Goal: Navigation & Orientation: Find specific page/section

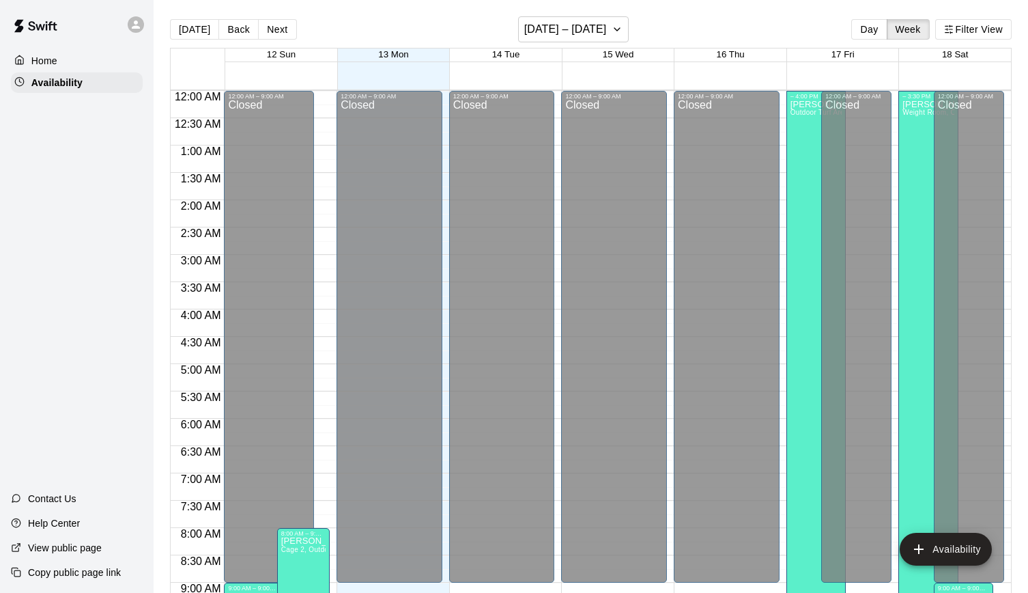
click at [144, 20] on div at bounding box center [139, 24] width 29 height 27
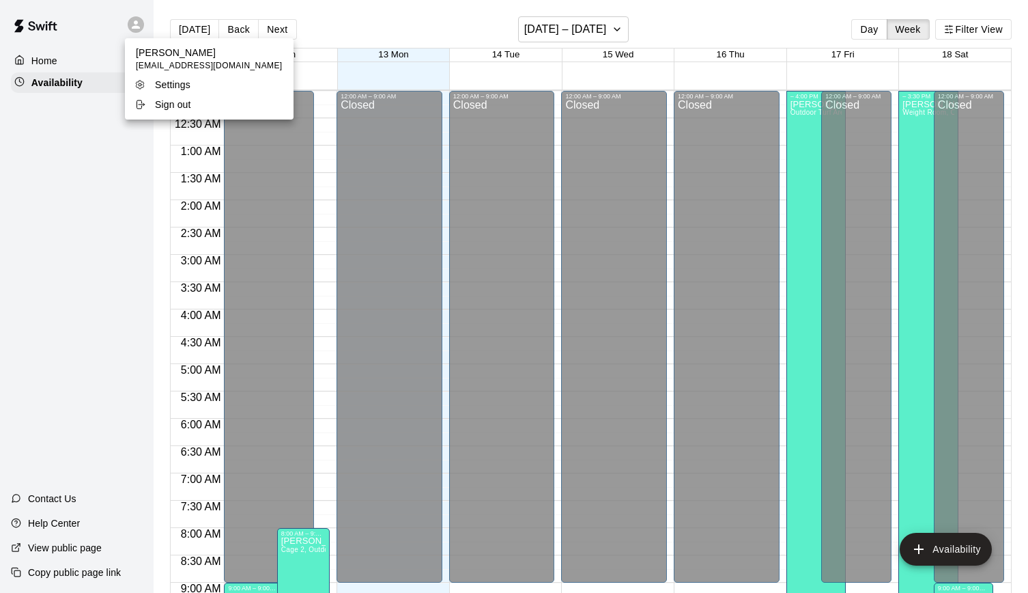
click at [45, 89] on div at bounding box center [514, 296] width 1028 height 593
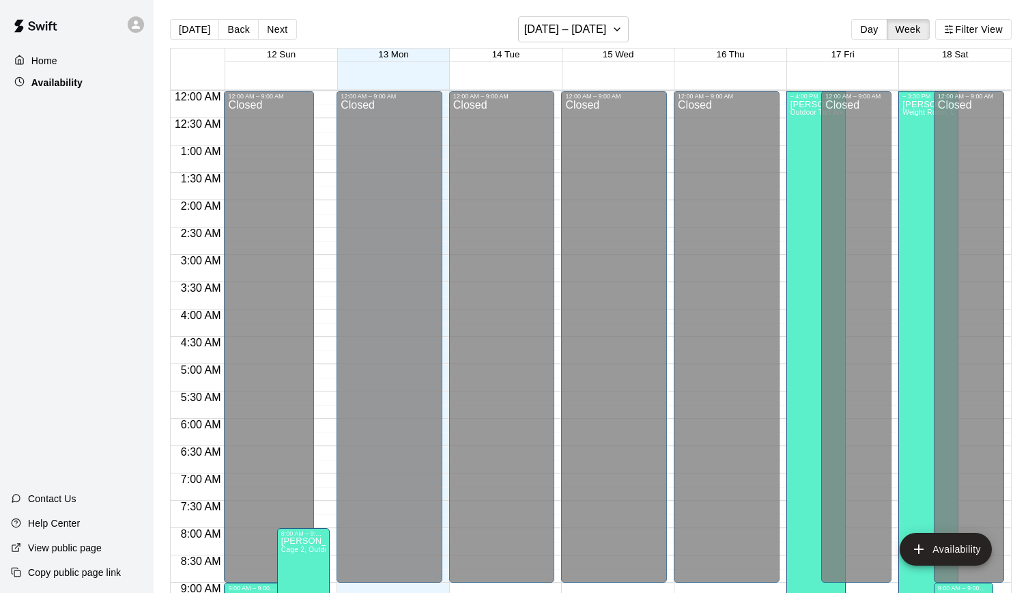
click at [59, 88] on p "Availability" at bounding box center [56, 83] width 51 height 14
click at [561, 23] on h6 "October 12 – 18" at bounding box center [565, 29] width 83 height 19
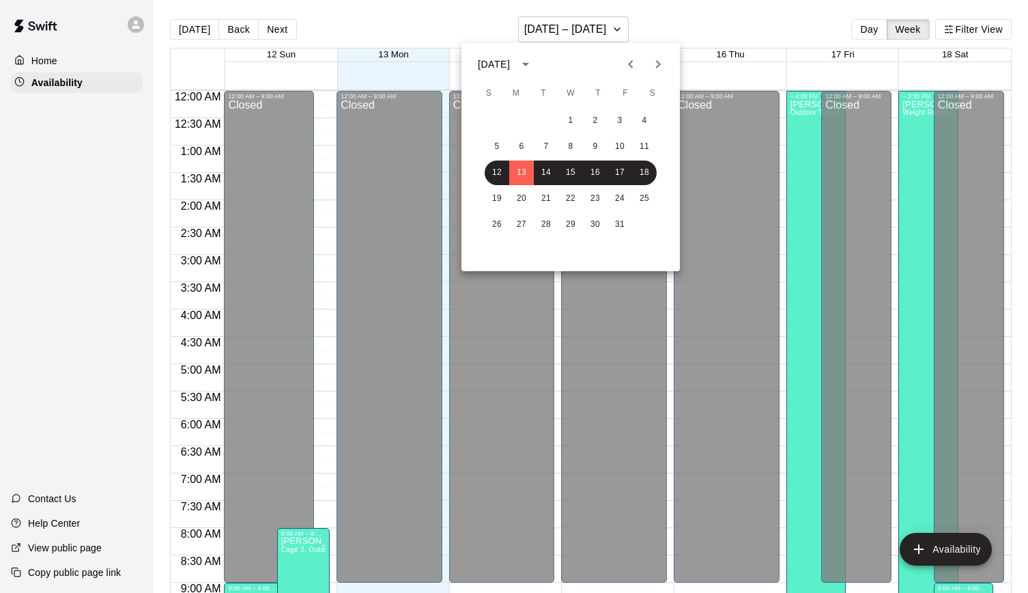
click at [199, 35] on div at bounding box center [514, 296] width 1028 height 593
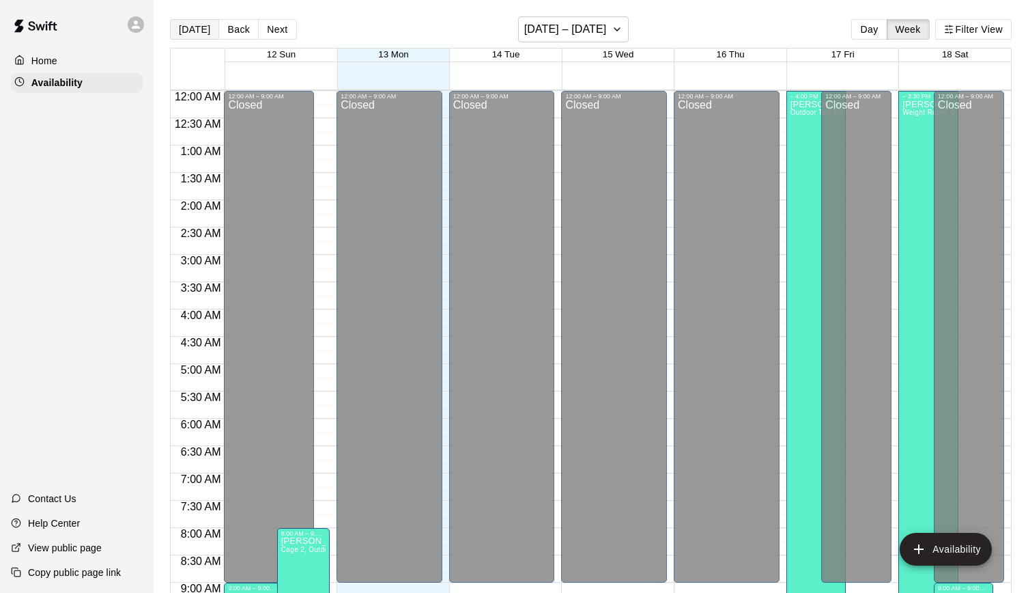
click at [199, 30] on button "Today" at bounding box center [194, 29] width 49 height 20
click at [70, 78] on p "Availability" at bounding box center [56, 83] width 51 height 14
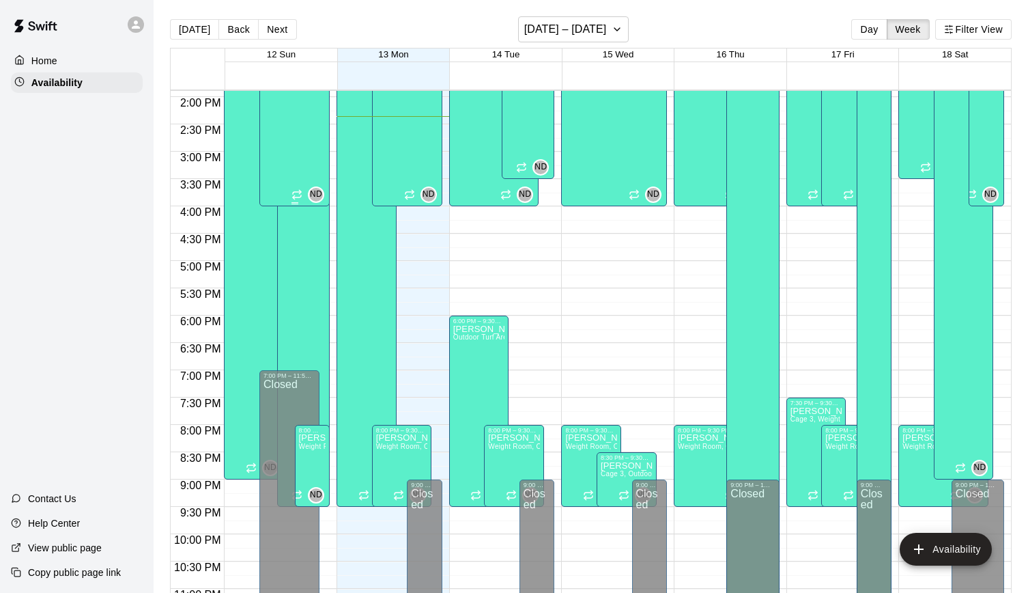
scroll to position [794, 0]
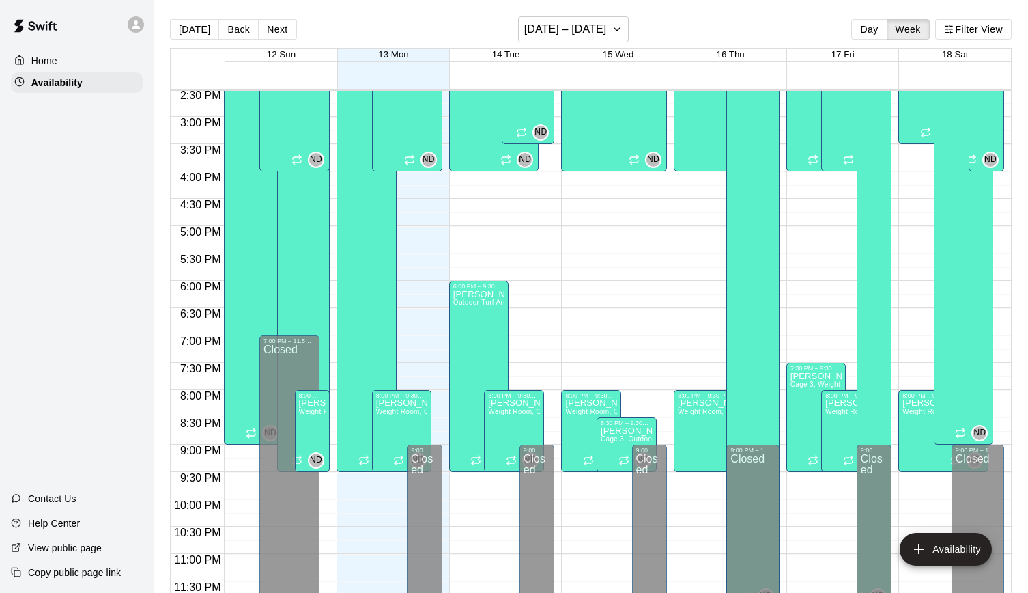
click at [52, 46] on link at bounding box center [35, 27] width 71 height 44
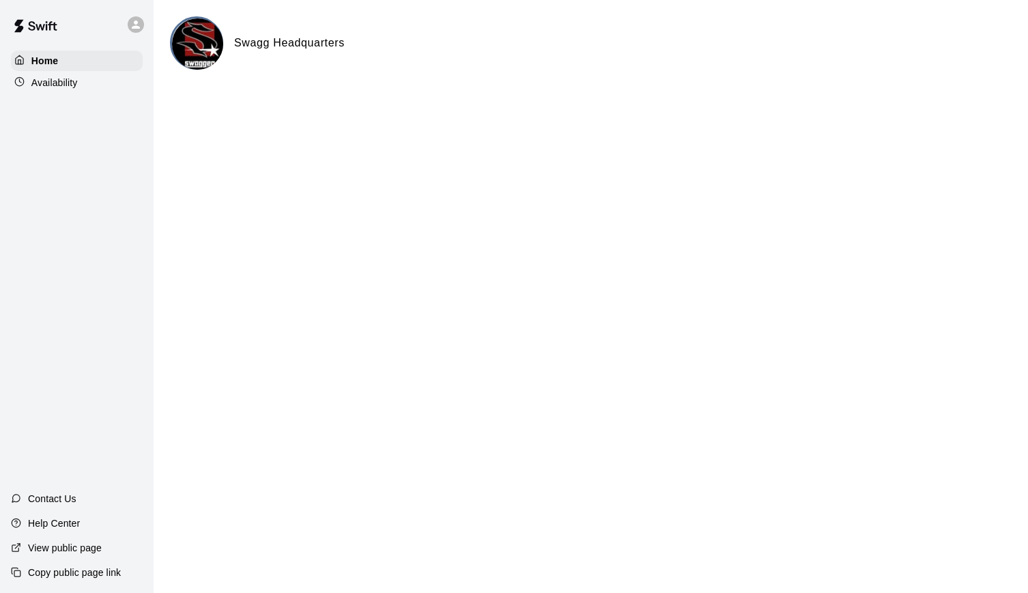
click at [266, 31] on div "Swagg Headquarters" at bounding box center [591, 42] width 842 height 53
click at [263, 45] on h6 "Swagg Headquarters" at bounding box center [289, 43] width 111 height 18
click at [195, 45] on img at bounding box center [197, 43] width 51 height 51
click at [263, 36] on h6 "Swagg Headquarters" at bounding box center [289, 43] width 111 height 18
drag, startPoint x: 275, startPoint y: 46, endPoint x: 100, endPoint y: 33, distance: 174.7
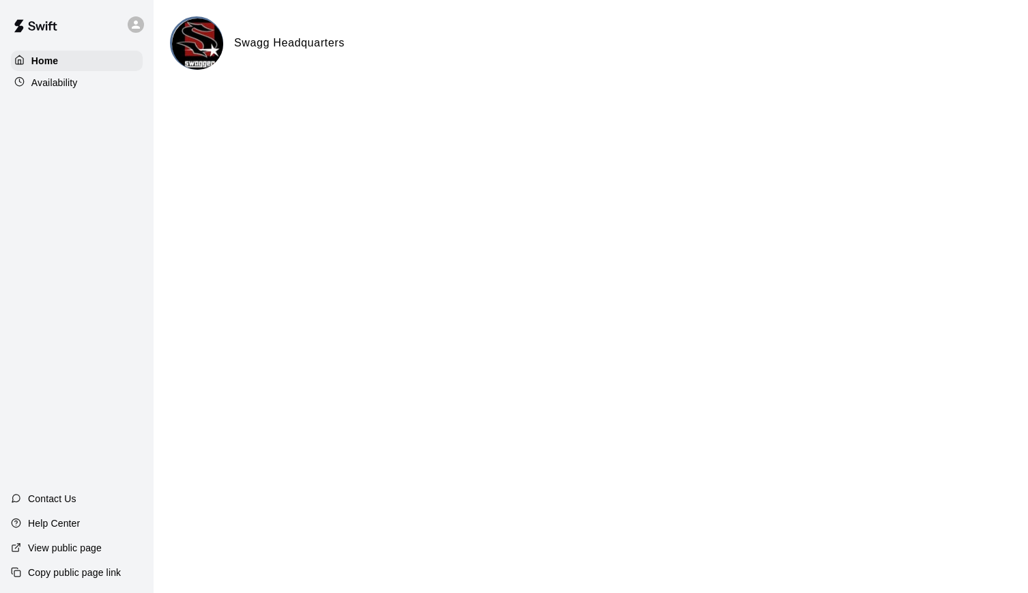
click at [275, 47] on h6 "Swagg Headquarters" at bounding box center [289, 43] width 111 height 18
click at [42, 54] on p "Home" at bounding box center [44, 61] width 27 height 14
click at [260, 46] on h6 "Swagg Headquarters" at bounding box center [289, 43] width 111 height 18
click at [78, 85] on div "Availability" at bounding box center [77, 82] width 132 height 20
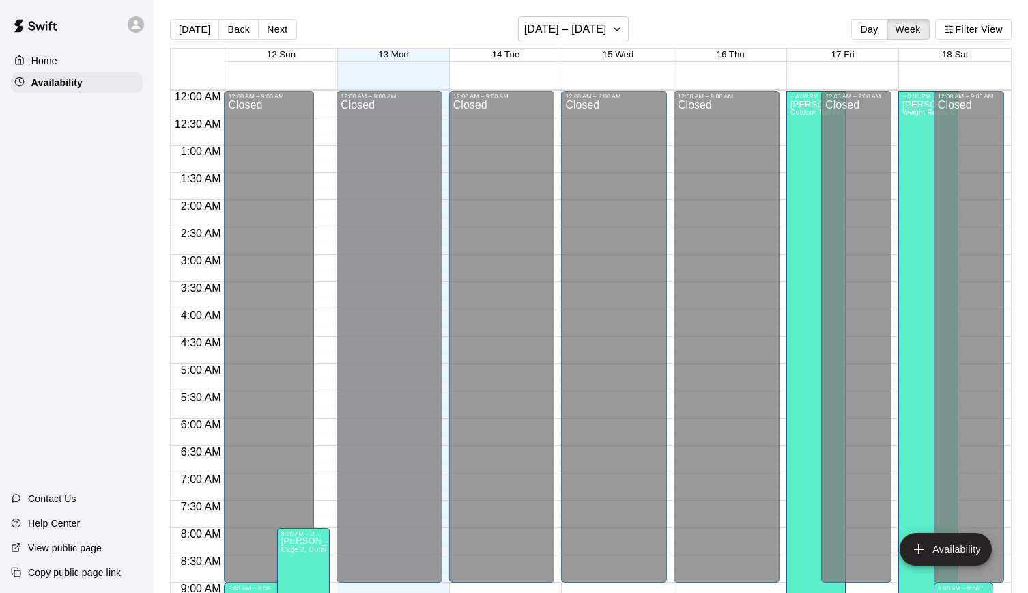
scroll to position [785, 0]
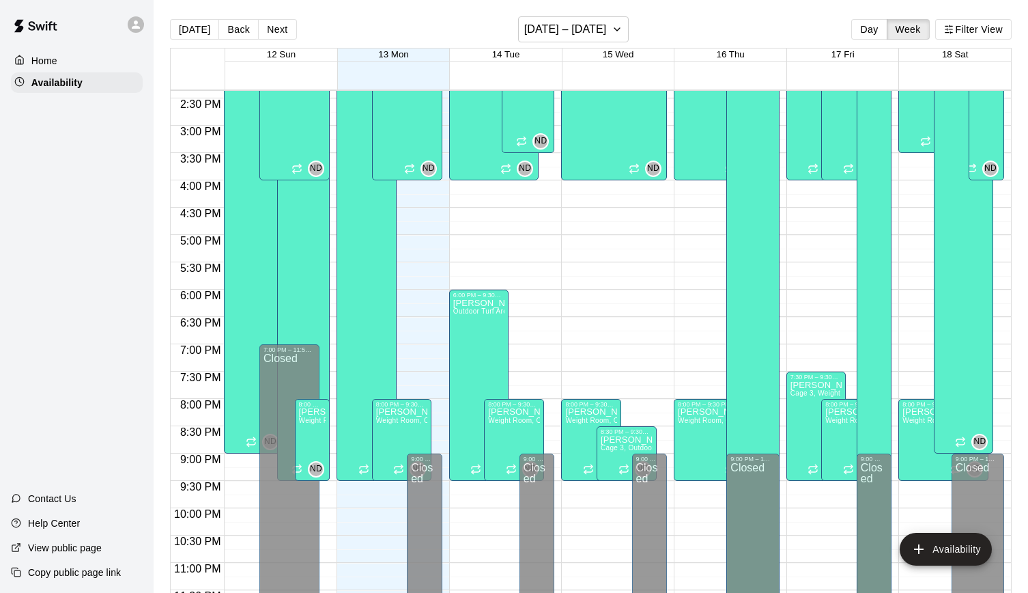
click at [76, 71] on div "Home Availability" at bounding box center [77, 71] width 154 height 45
click at [77, 73] on div "Availability" at bounding box center [77, 82] width 132 height 20
click at [76, 68] on div "Home" at bounding box center [77, 61] width 132 height 20
